Goal: Information Seeking & Learning: Learn about a topic

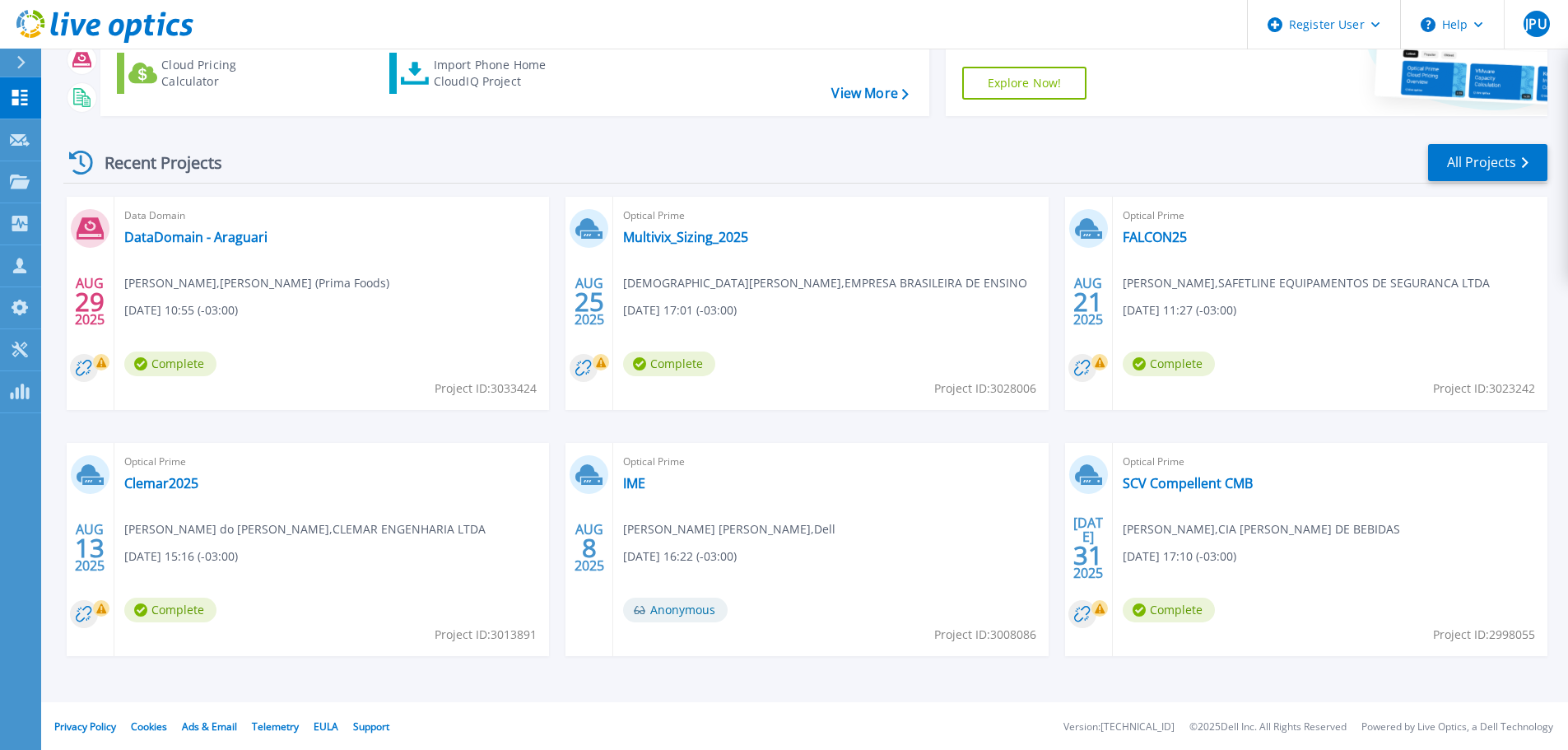
scroll to position [162, 0]
click at [181, 486] on link "Clemar2025" at bounding box center [162, 481] width 74 height 17
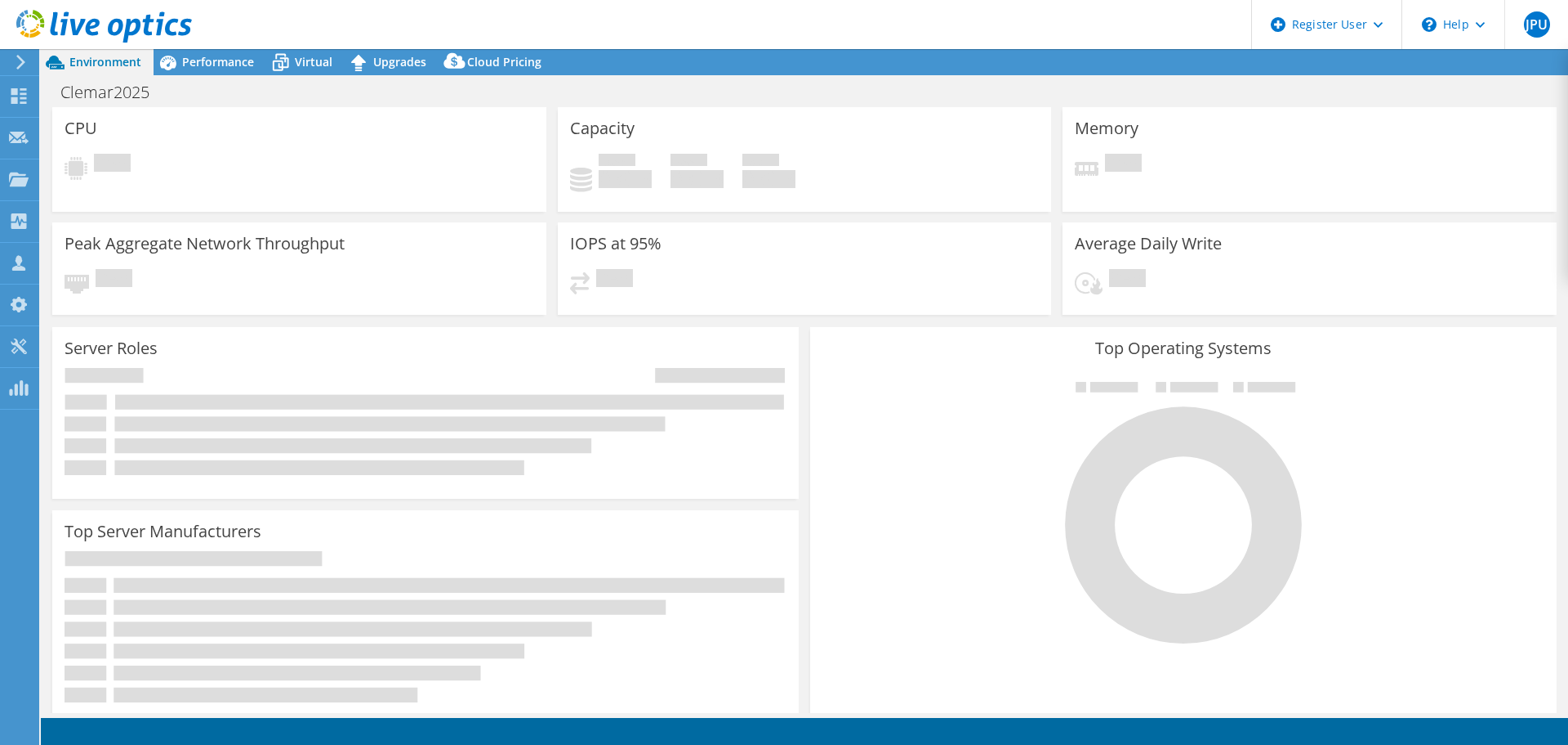
select select "USD"
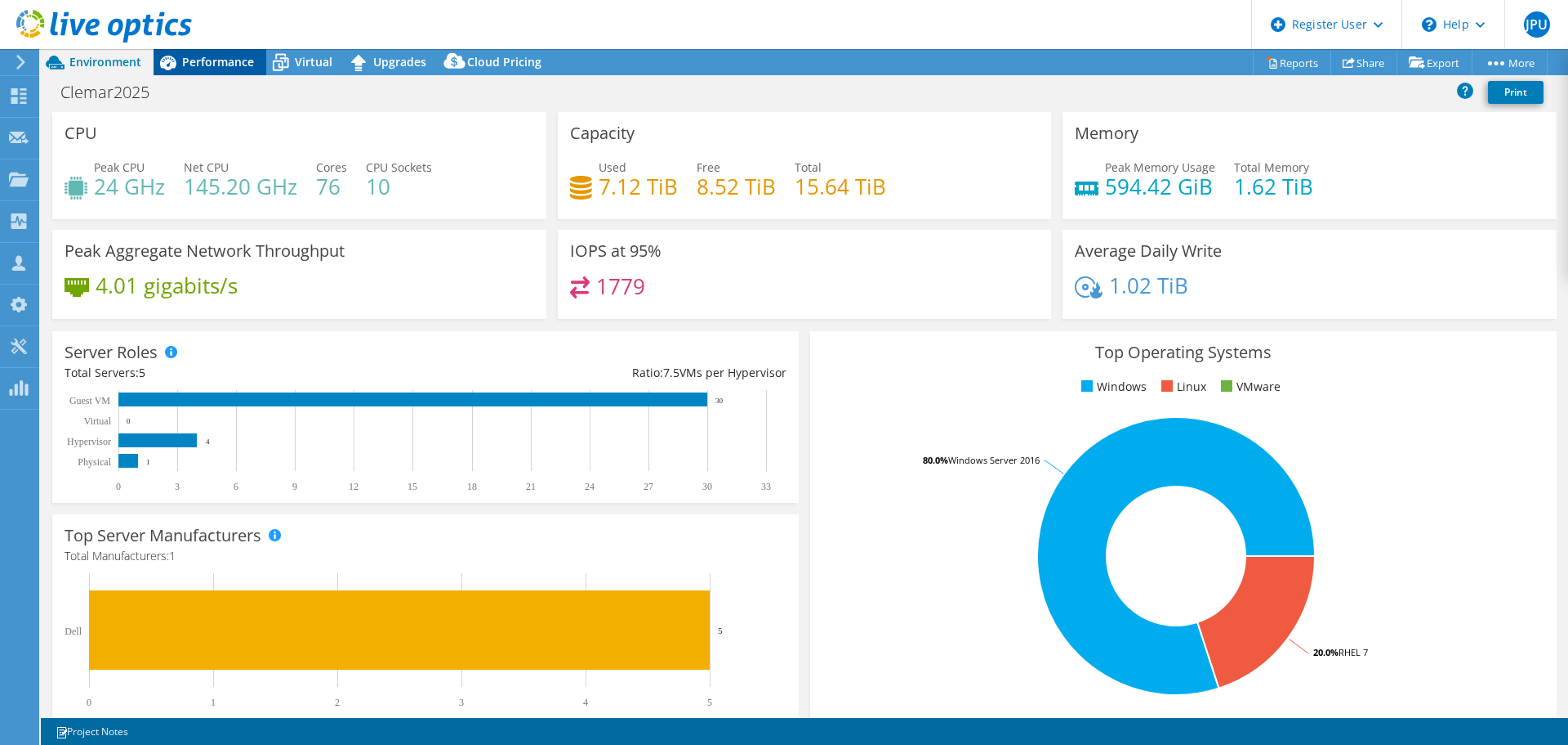
click at [242, 60] on span "Performance" at bounding box center [218, 61] width 72 height 16
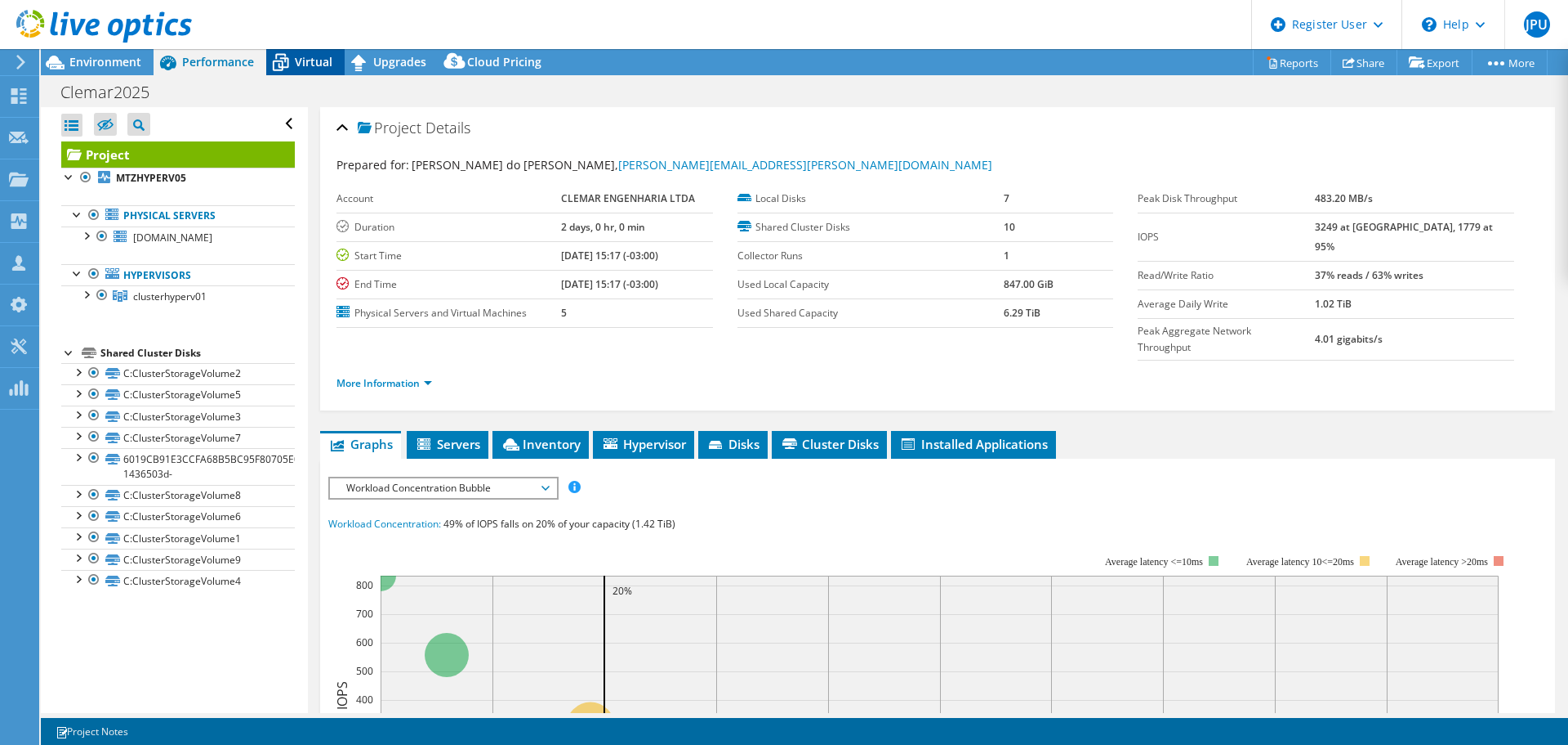
click at [305, 60] on span "Virtual" at bounding box center [314, 61] width 38 height 16
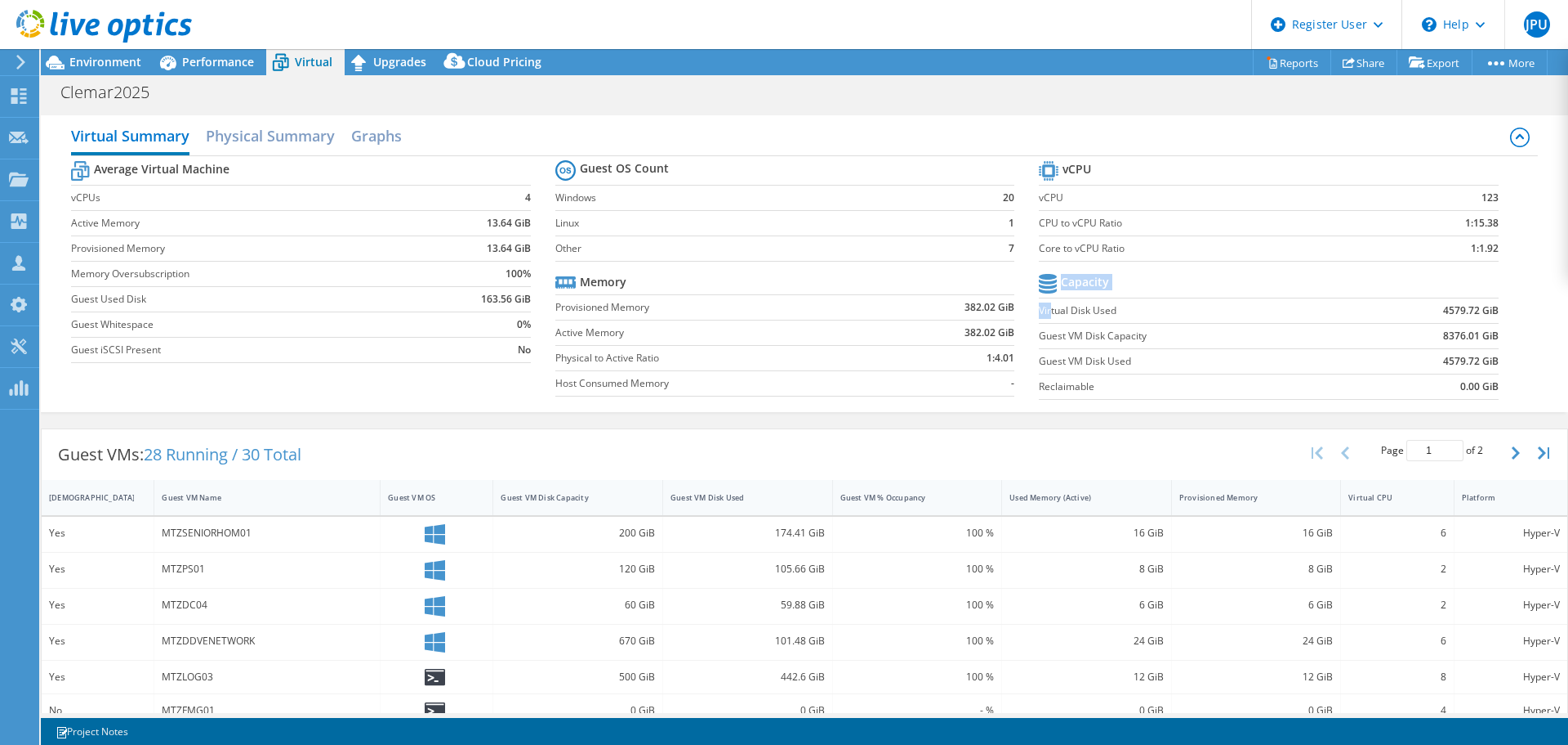
drag, startPoint x: 1043, startPoint y: 307, endPoint x: 1498, endPoint y: 342, distance: 456.3
click at [1498, 342] on section "vCPU vCPU 123 CPU to vCPU Ratio 1:15.38 Core to vCPU Ratio 1:1.92 Capacity Virt…" at bounding box center [1280, 282] width 483 height 250
click at [1231, 353] on label "Guest VM Disk Used" at bounding box center [1194, 361] width 311 height 17
click at [103, 64] on span "Environment" at bounding box center [105, 61] width 72 height 16
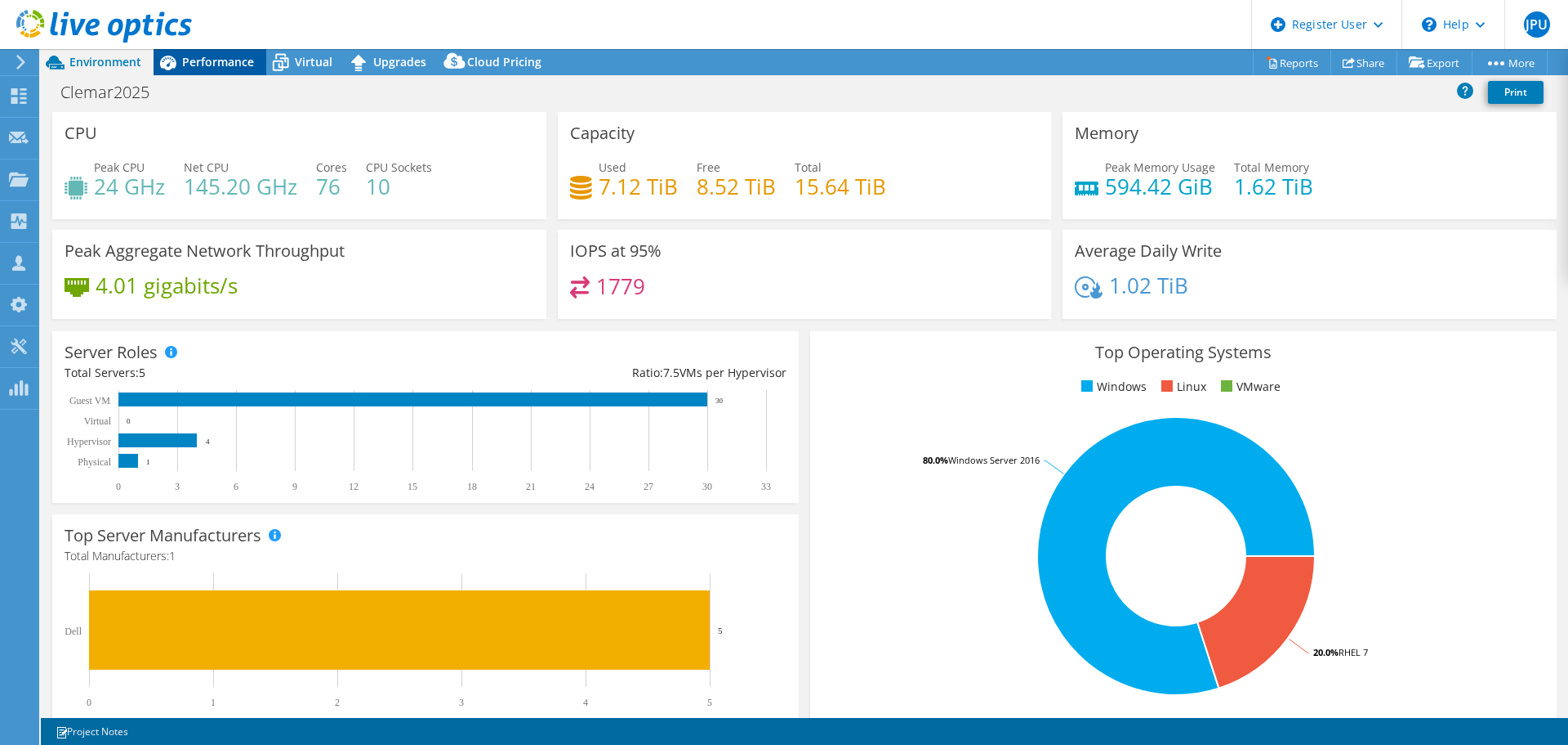
click at [204, 67] on span "Performance" at bounding box center [218, 61] width 72 height 16
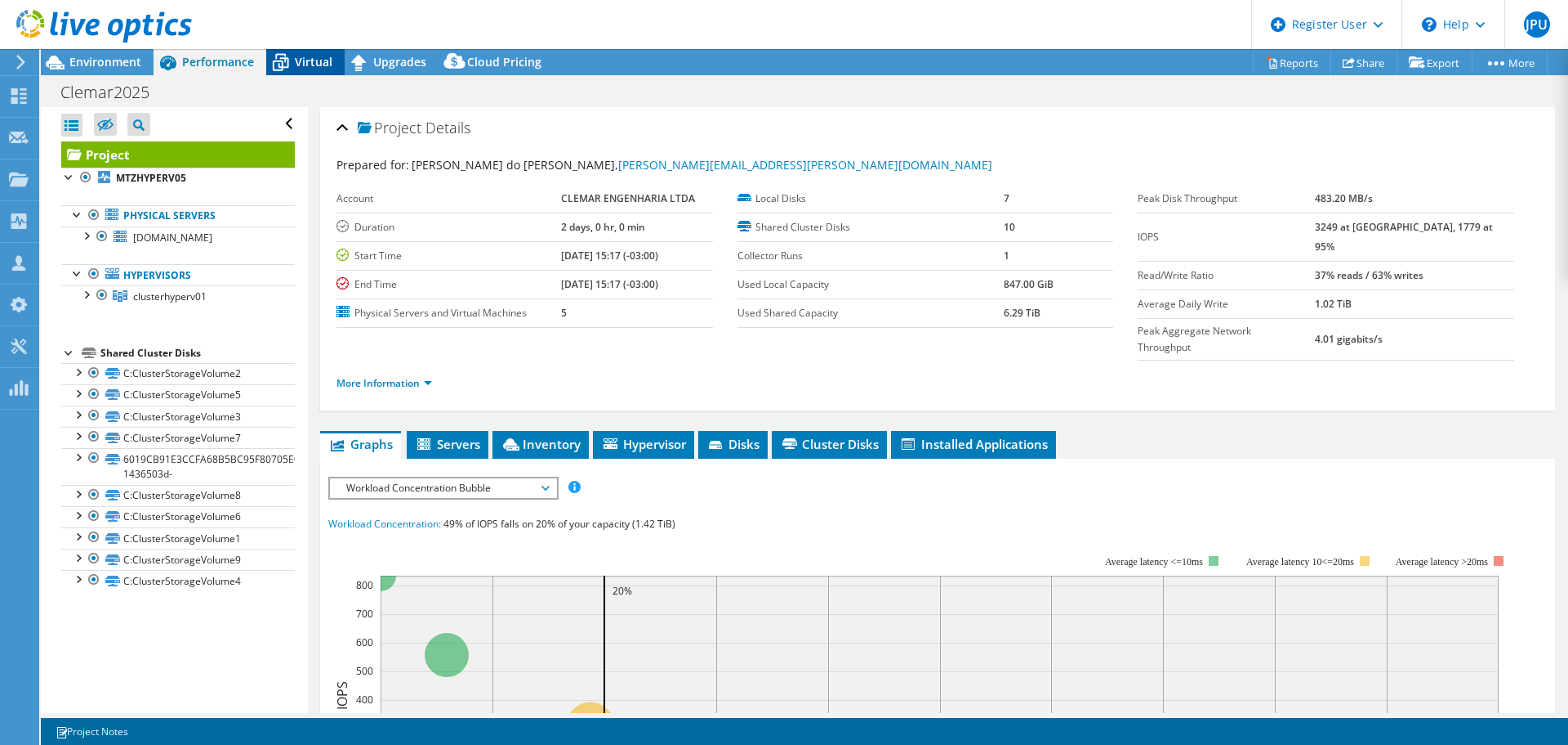
click at [311, 64] on span "Virtual" at bounding box center [314, 61] width 38 height 16
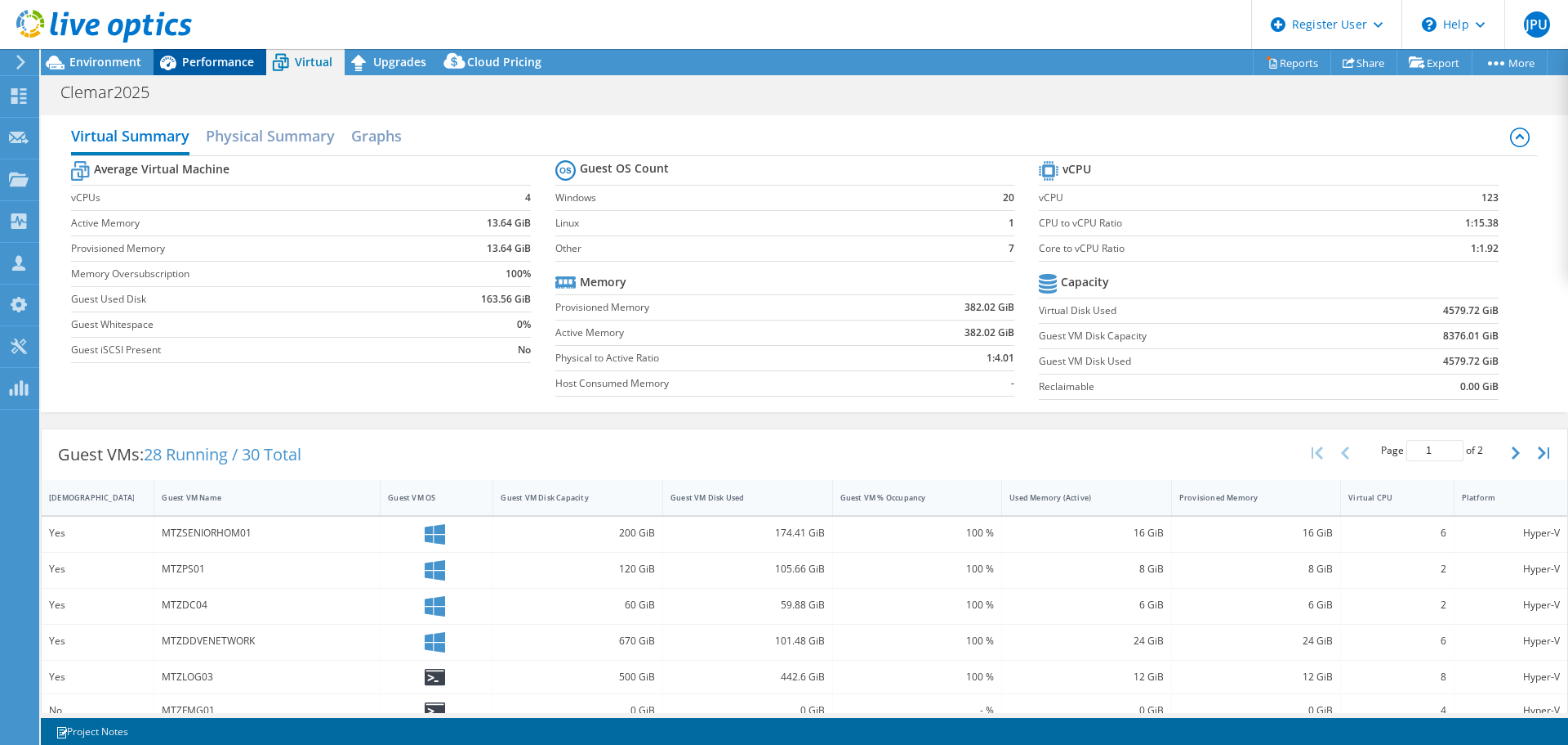
click at [200, 64] on span "Performance" at bounding box center [218, 61] width 72 height 16
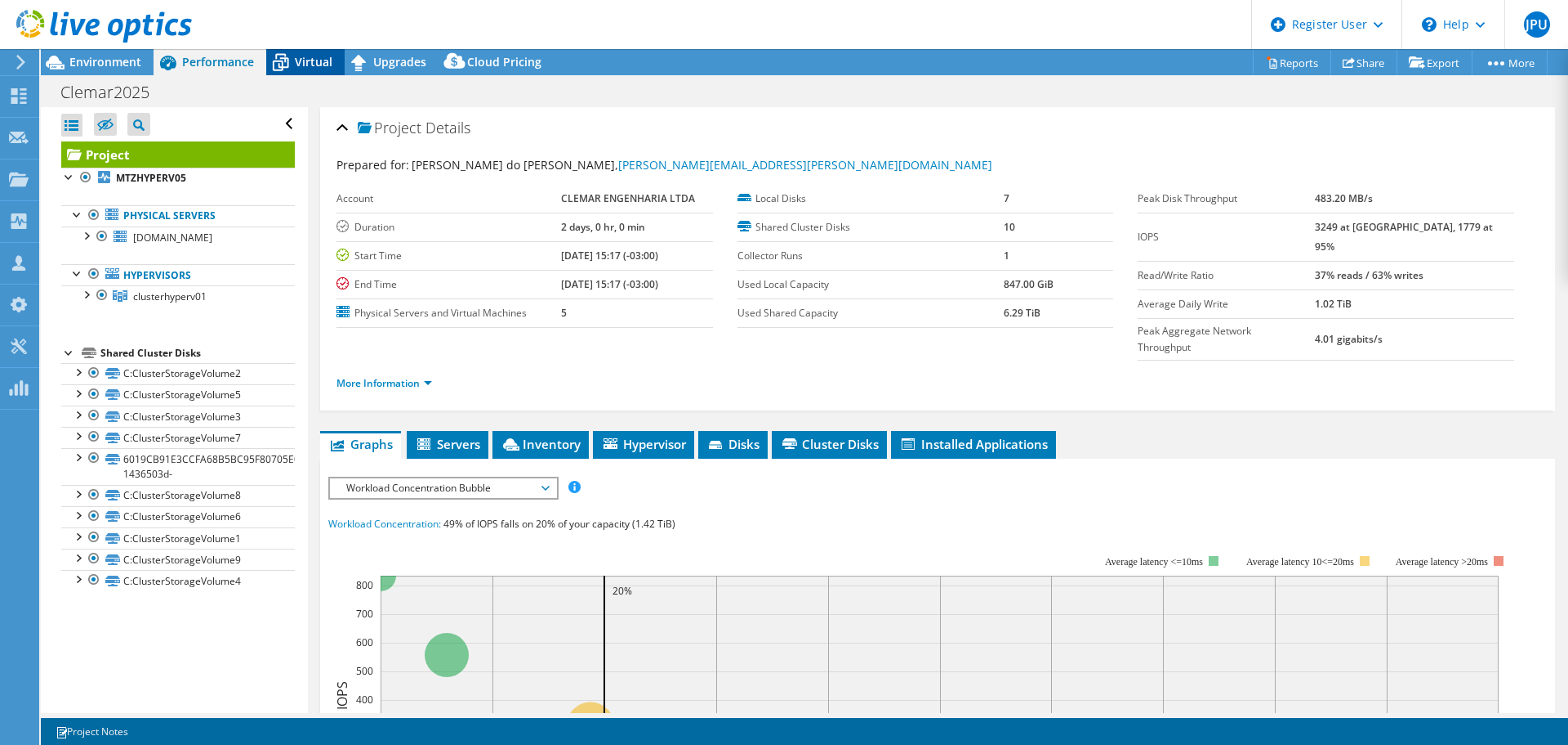
click at [291, 67] on icon at bounding box center [280, 62] width 28 height 28
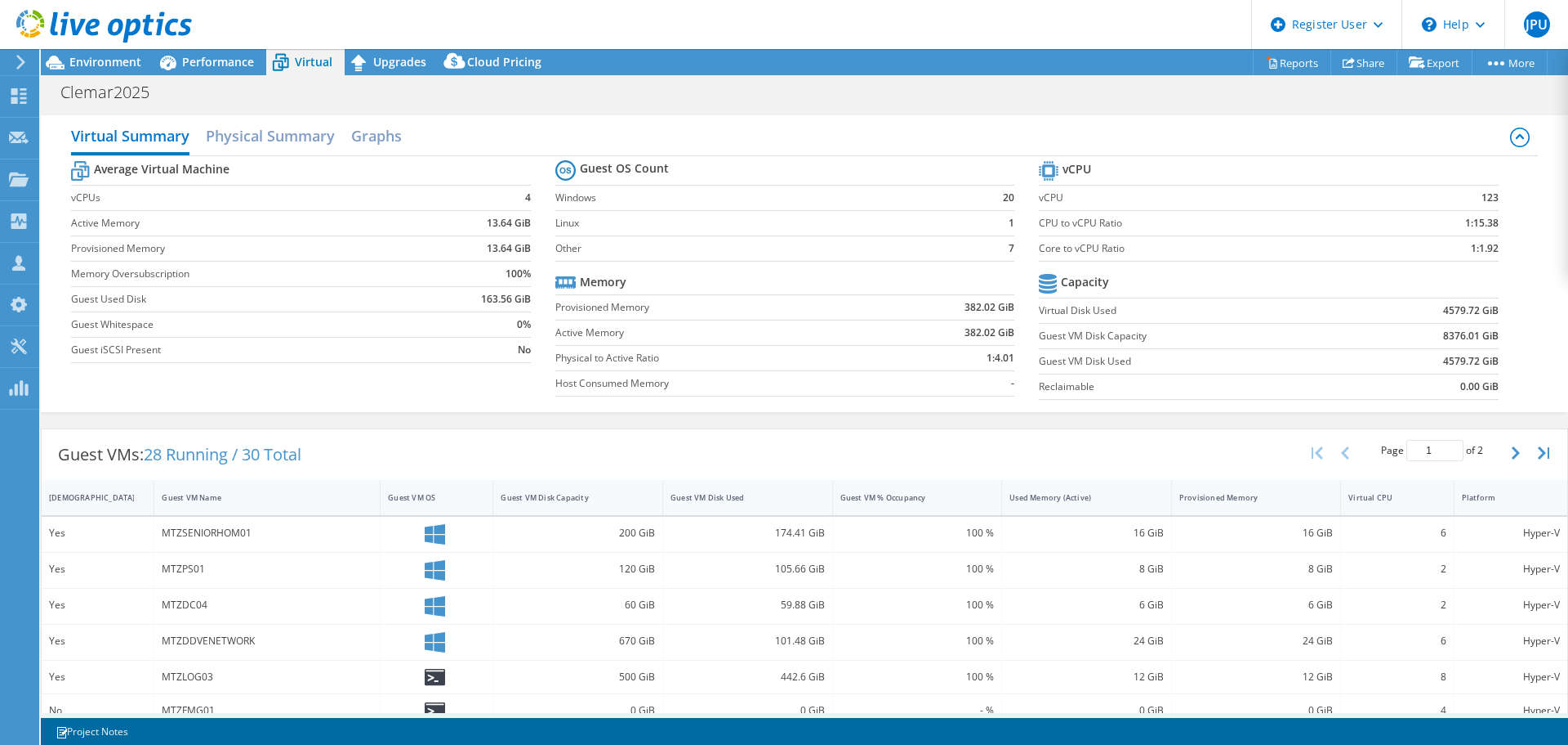
click at [1443, 308] on b "4579.72 GiB" at bounding box center [1471, 311] width 56 height 17
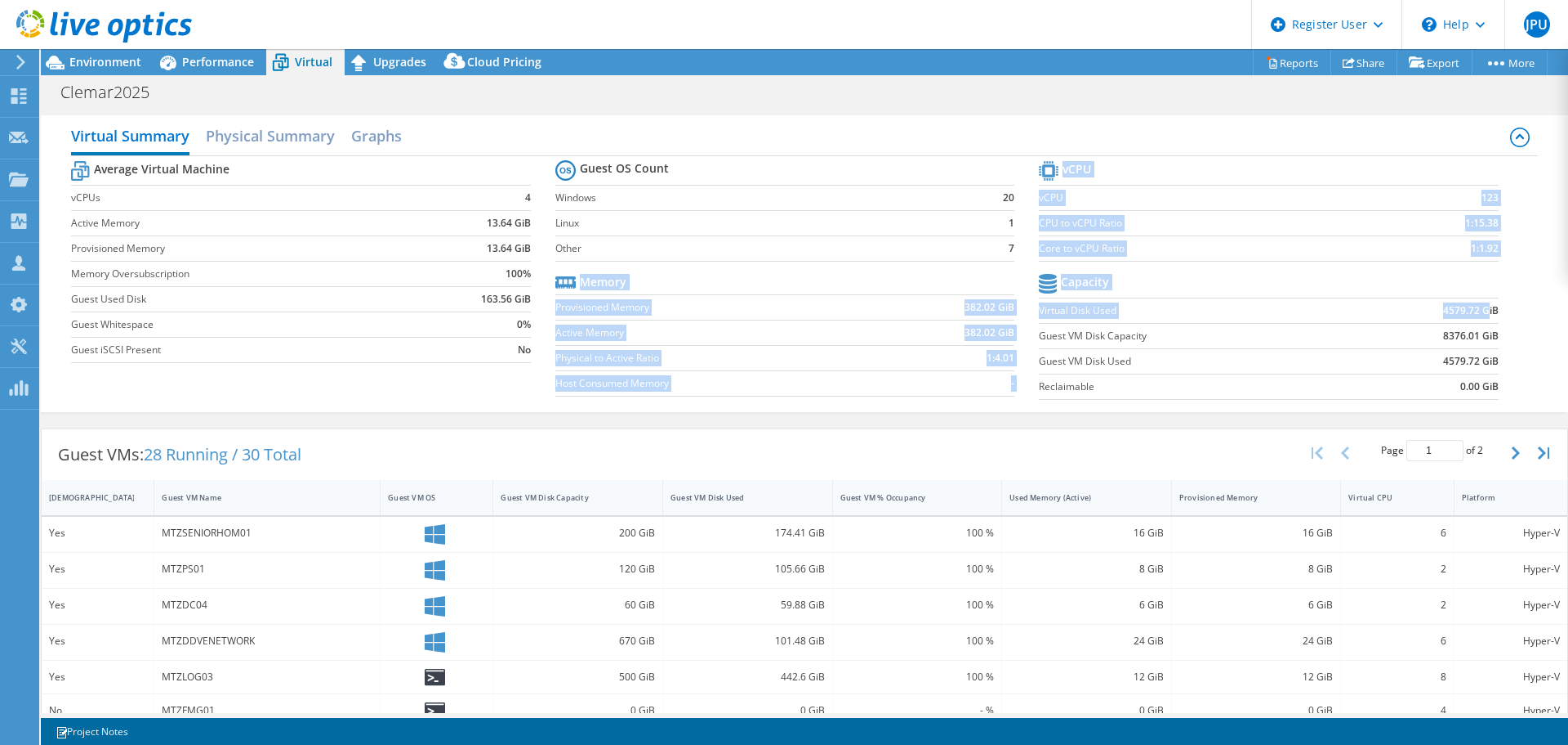
drag, startPoint x: 1028, startPoint y: 306, endPoint x: 1475, endPoint y: 314, distance: 447.1
click at [1475, 314] on div "Average Virtual Machine vCPUs 4 Active Memory 13.64 GiB Provisioned Memory 13.6…" at bounding box center [804, 282] width 1466 height 251
click at [1478, 317] on b "4579.72 GiB" at bounding box center [1471, 311] width 56 height 17
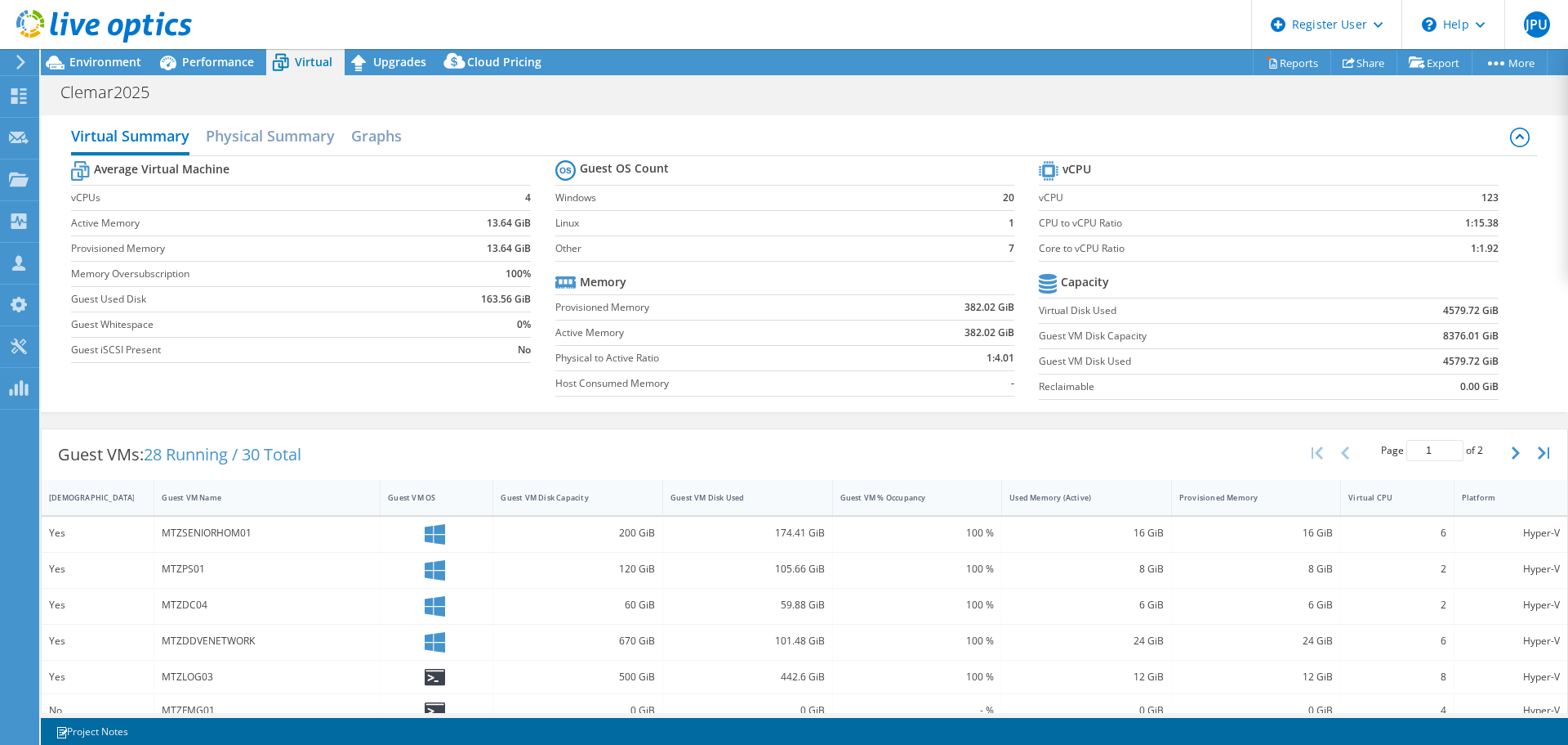
click at [1494, 315] on section "vCPU vCPU 123 CPU to vCPU Ratio 1:15.38 Core to vCPU Ratio 1:1.92 Capacity Virt…" at bounding box center [1280, 282] width 483 height 250
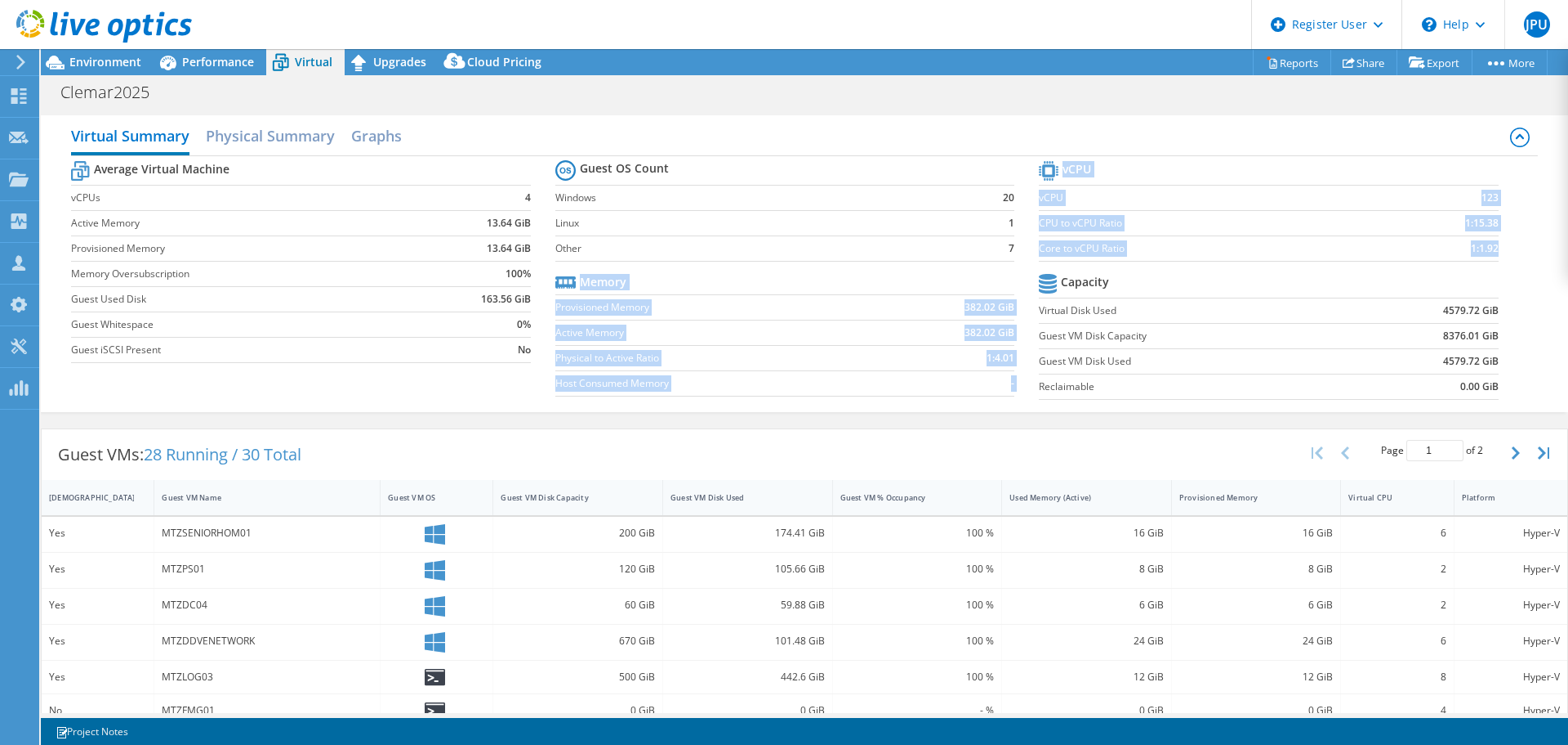
drag, startPoint x: 1492, startPoint y: 315, endPoint x: 1014, endPoint y: 314, distance: 478.0
click at [1014, 314] on div "Average Virtual Machine vCPUs 4 Active Memory 13.64 GiB Provisioned Memory 13.6…" at bounding box center [804, 282] width 1466 height 251
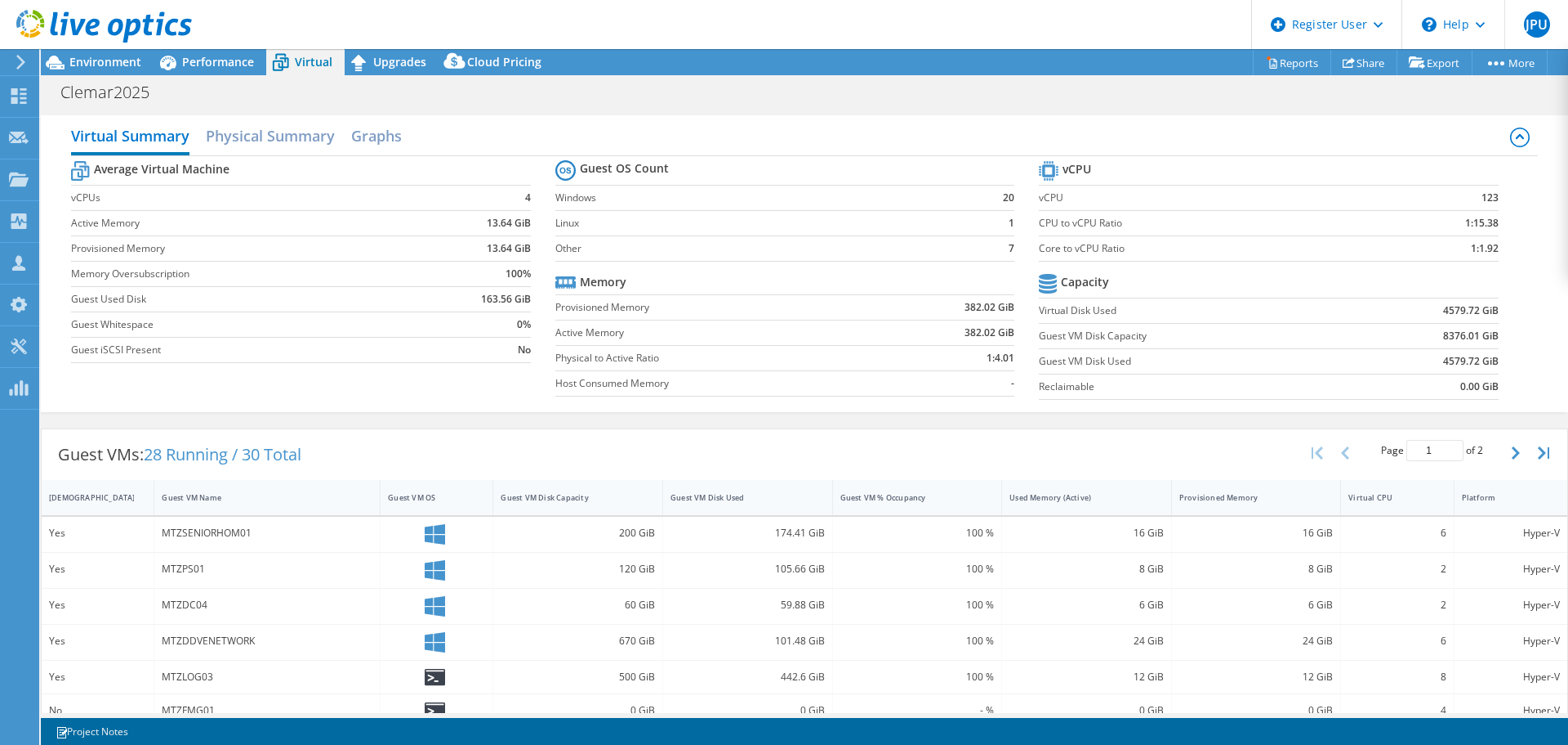
click at [1014, 314] on section "Guest OS Count Windows 20 Linux 1 Other 7 Memory Provisioned Memory 382.02 GiB …" at bounding box center [797, 280] width 483 height 249
